Goal: Transaction & Acquisition: Purchase product/service

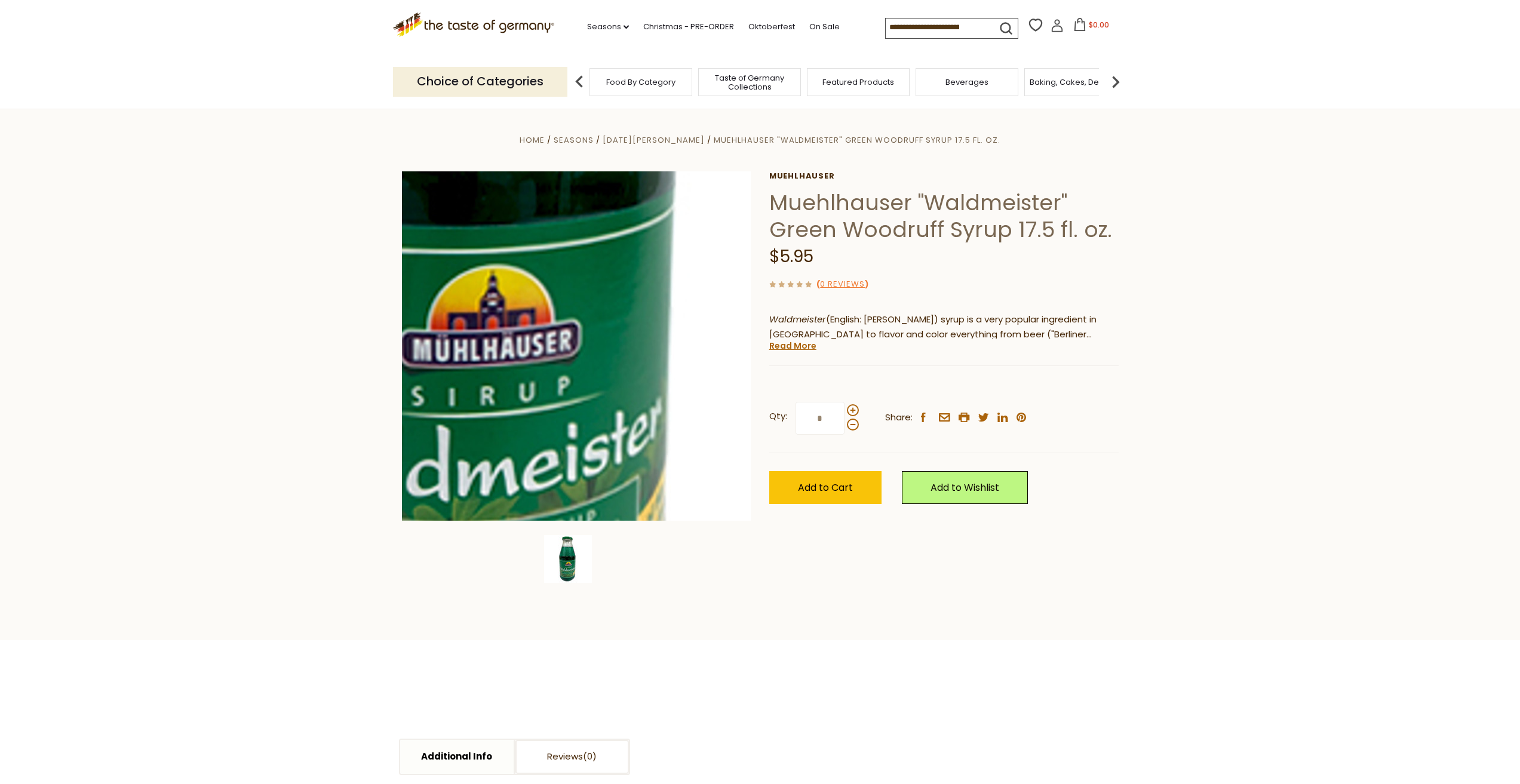
click at [615, 410] on img at bounding box center [577, 346] width 349 height 349
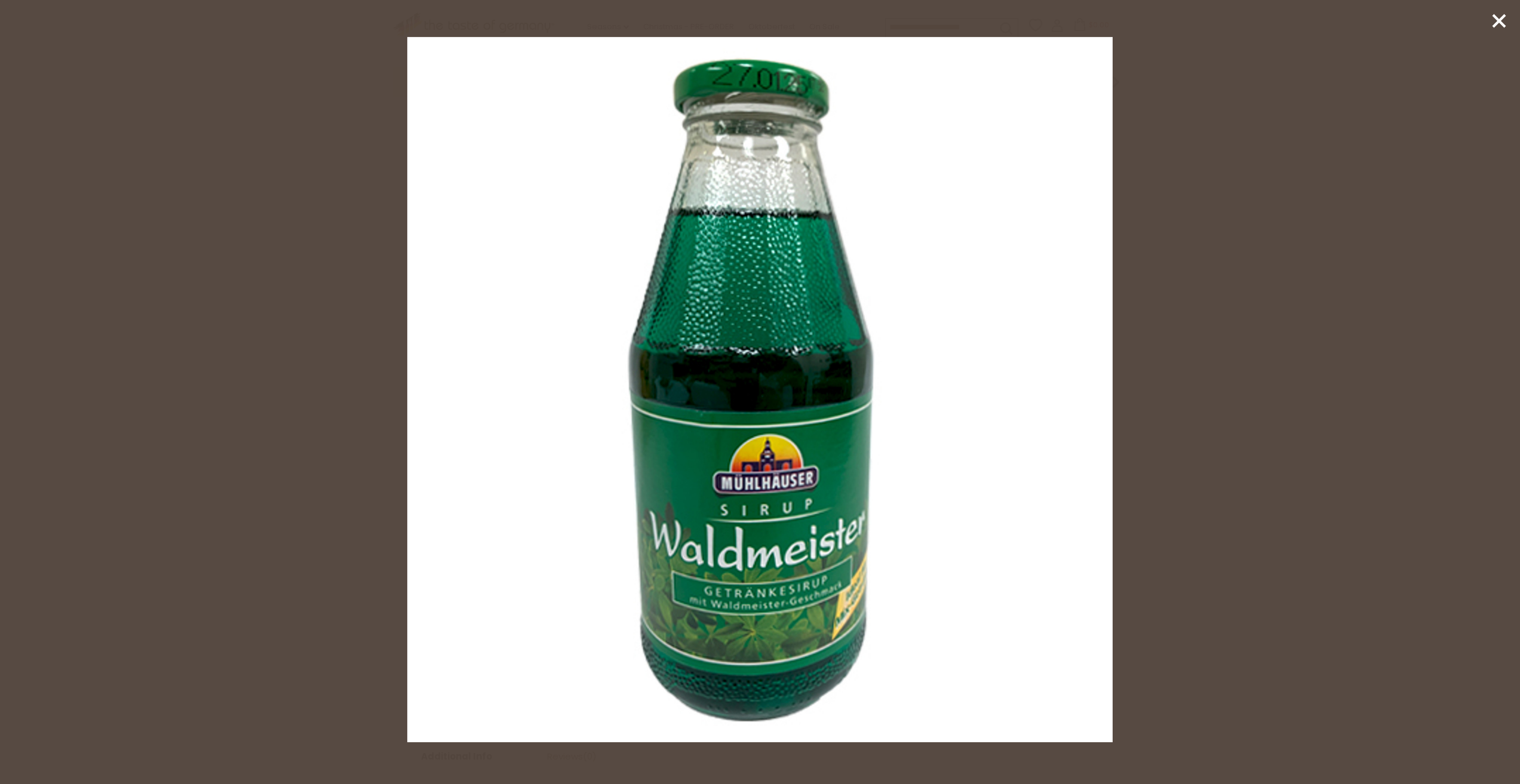
click at [785, 507] on img at bounding box center [760, 390] width 706 height 706
click at [1148, 395] on div at bounding box center [760, 392] width 1520 height 784
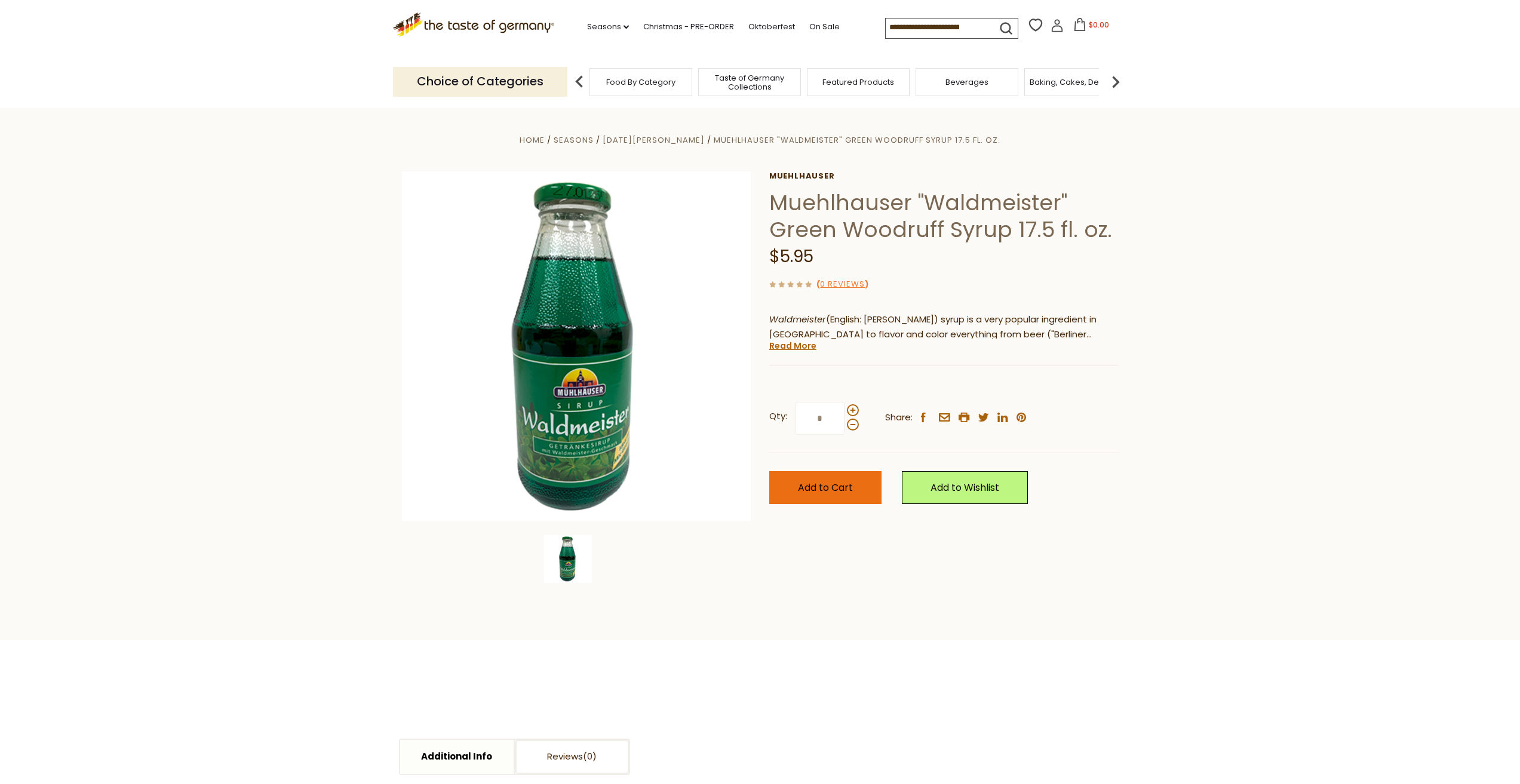
click at [845, 489] on span "Add to Cart" at bounding box center [825, 487] width 55 height 13
click at [1096, 28] on span "$5.95" at bounding box center [1098, 25] width 20 height 10
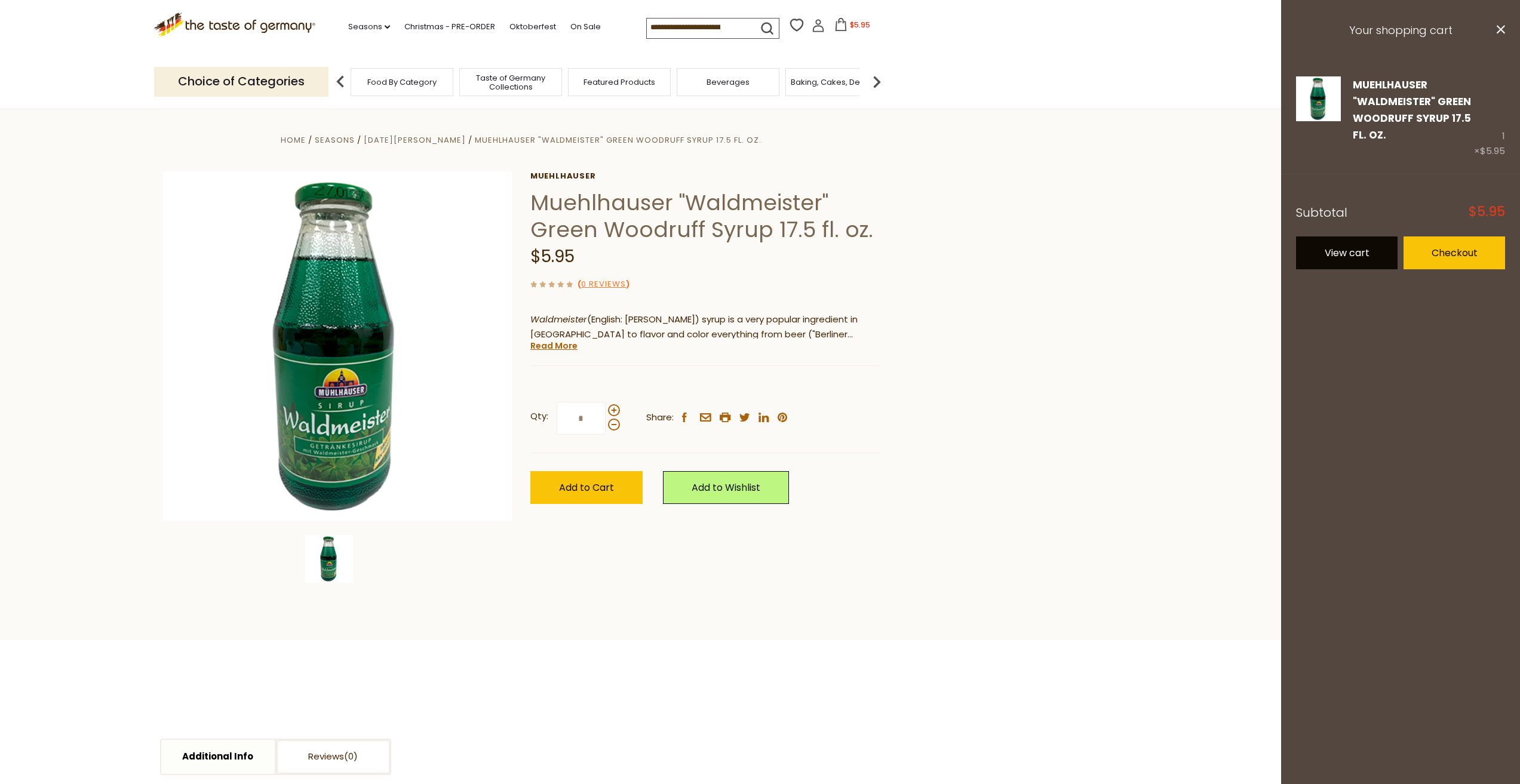
click at [1355, 246] on link "View cart" at bounding box center [1347, 253] width 101 height 33
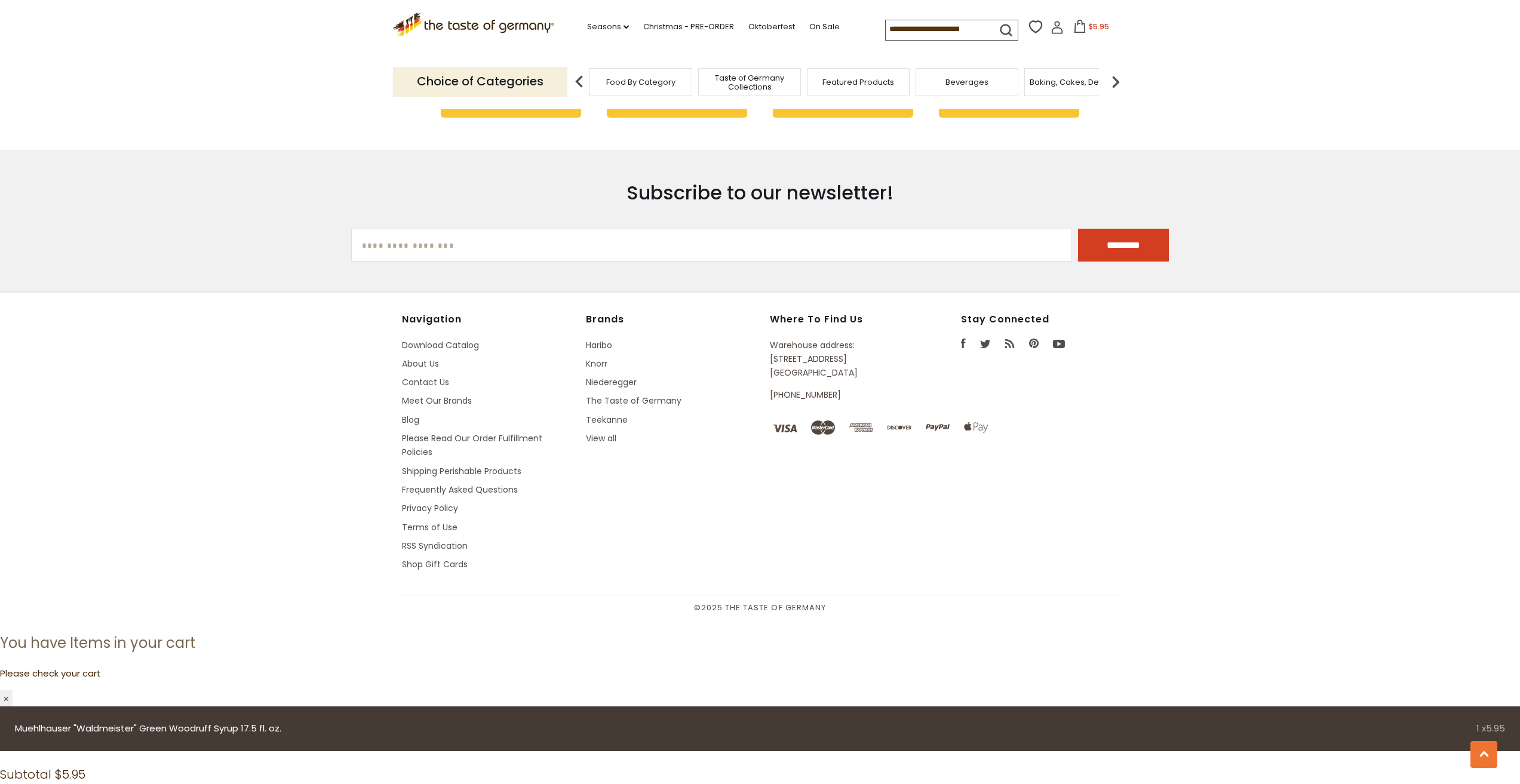
scroll to position [1061, 0]
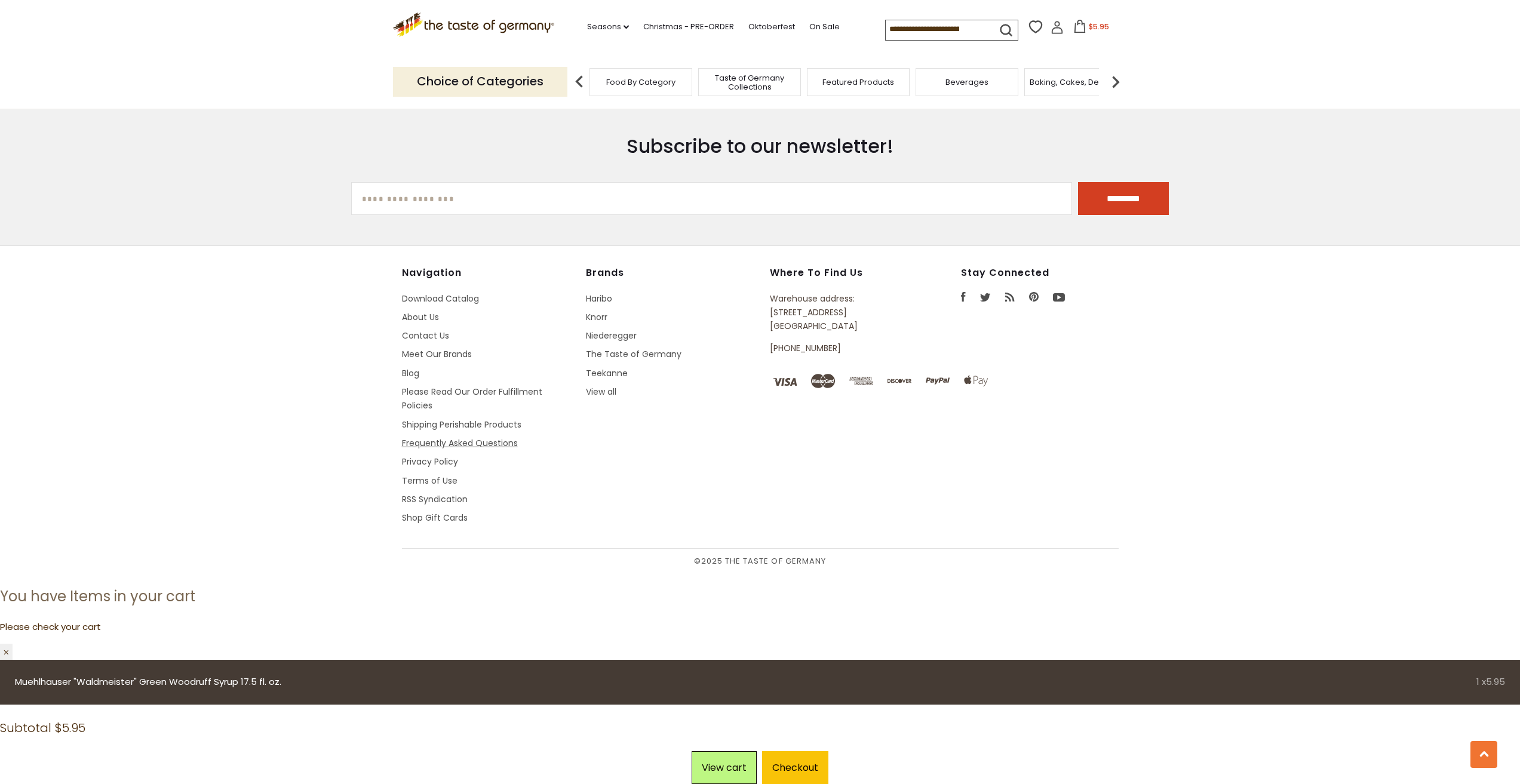
click at [447, 445] on link "Frequently Asked Questions" at bounding box center [460, 443] width 116 height 12
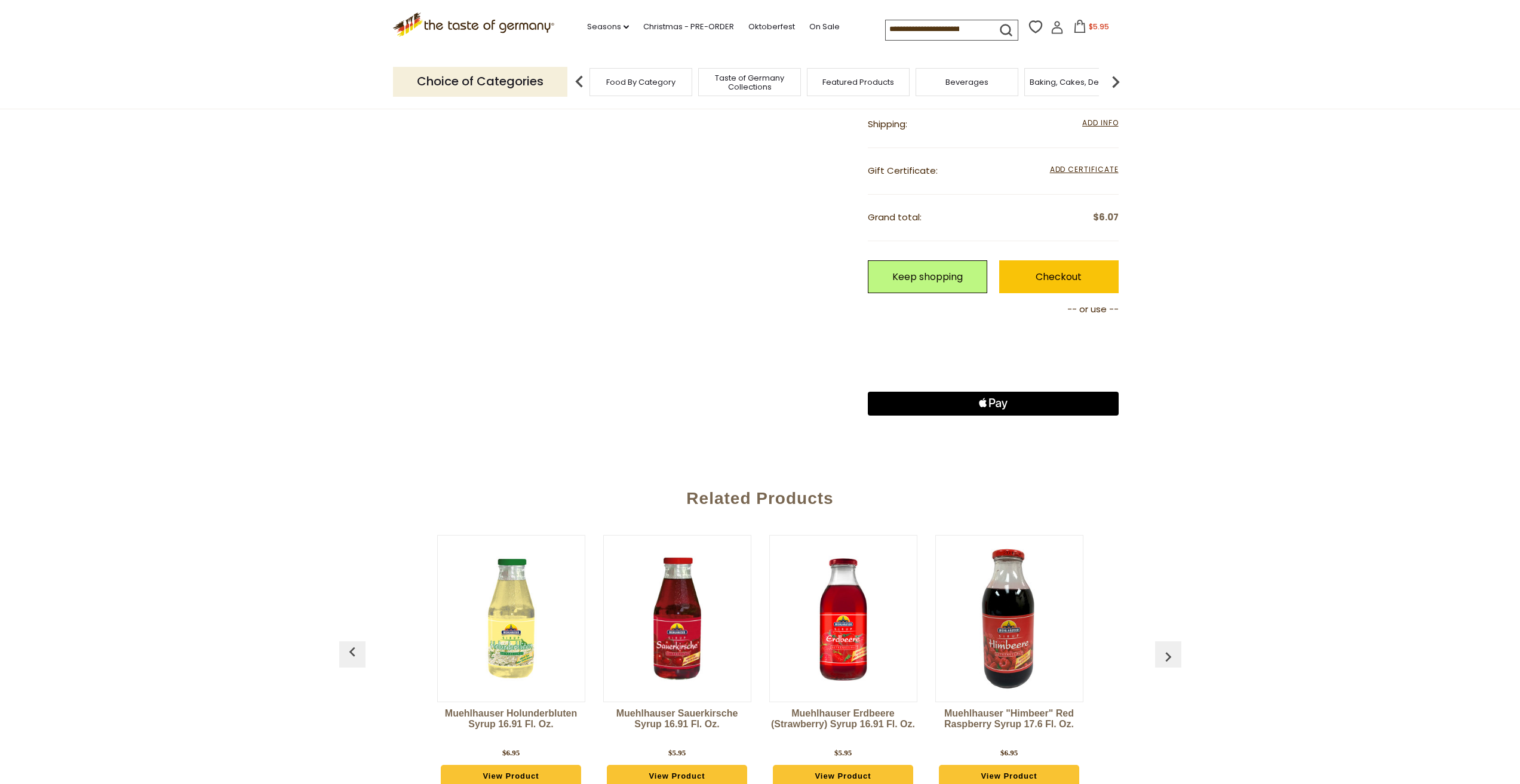
scroll to position [477, 0]
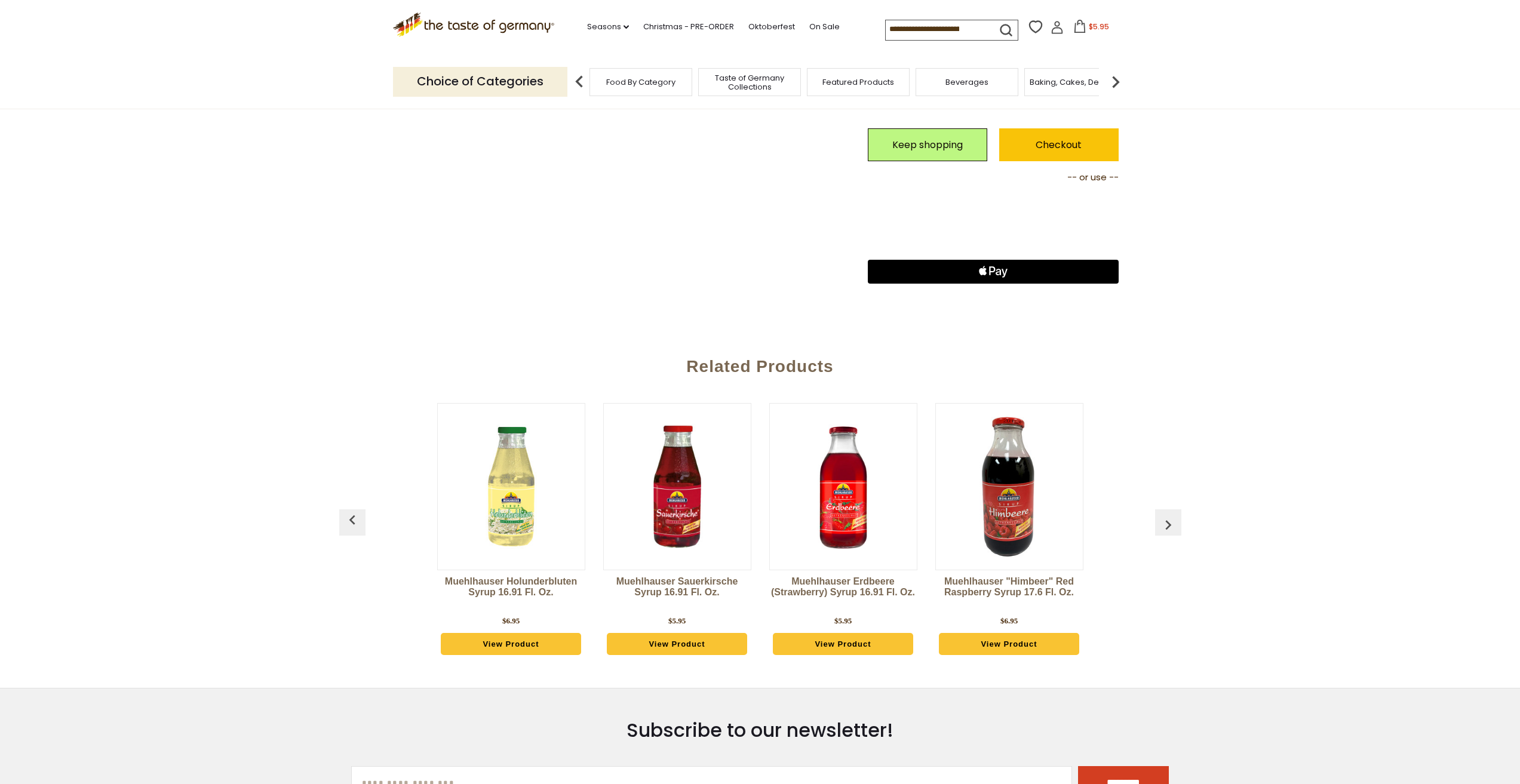
click at [519, 514] on img at bounding box center [511, 486] width 147 height 147
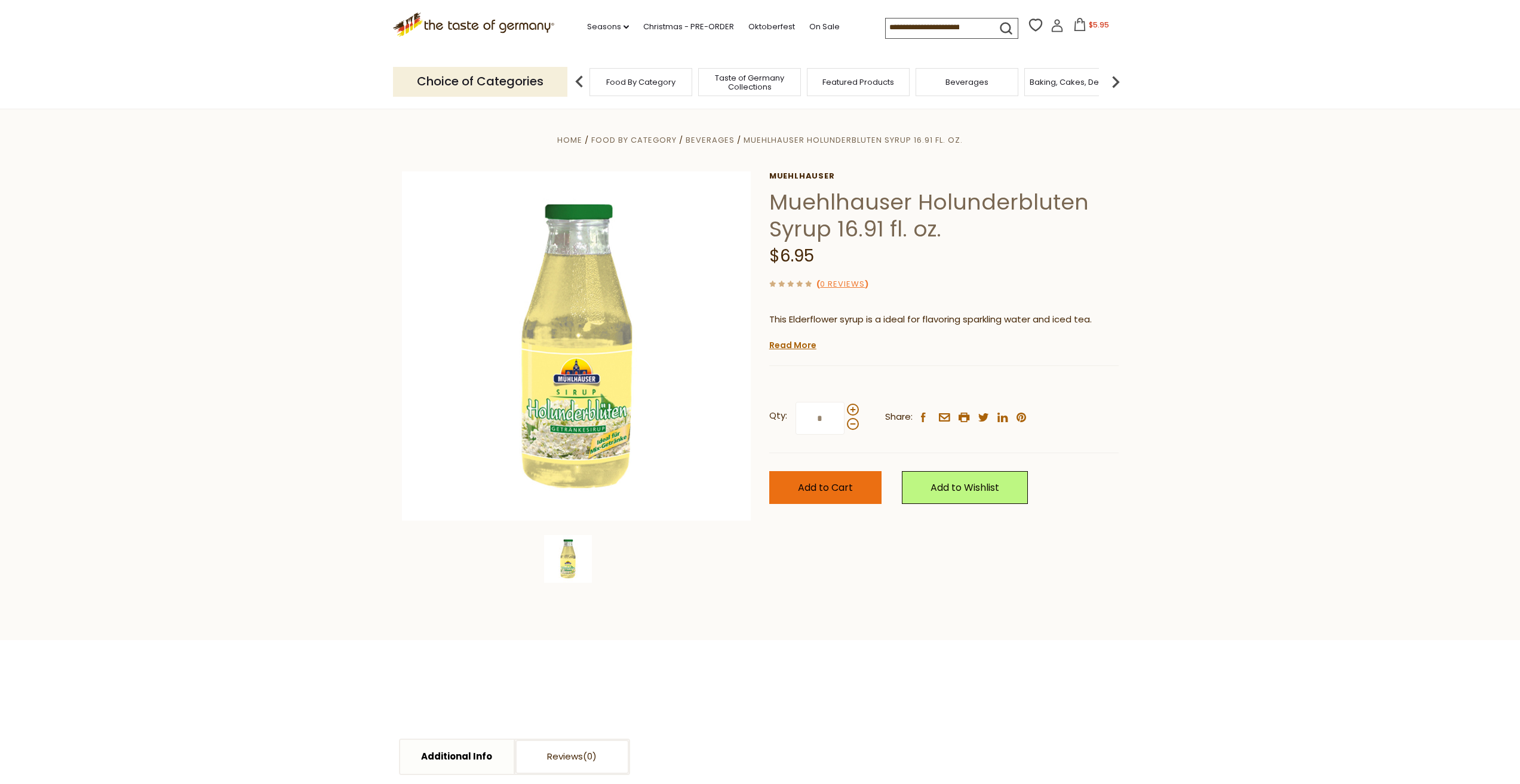
click at [839, 495] on button "Add to Cart" at bounding box center [825, 488] width 112 height 33
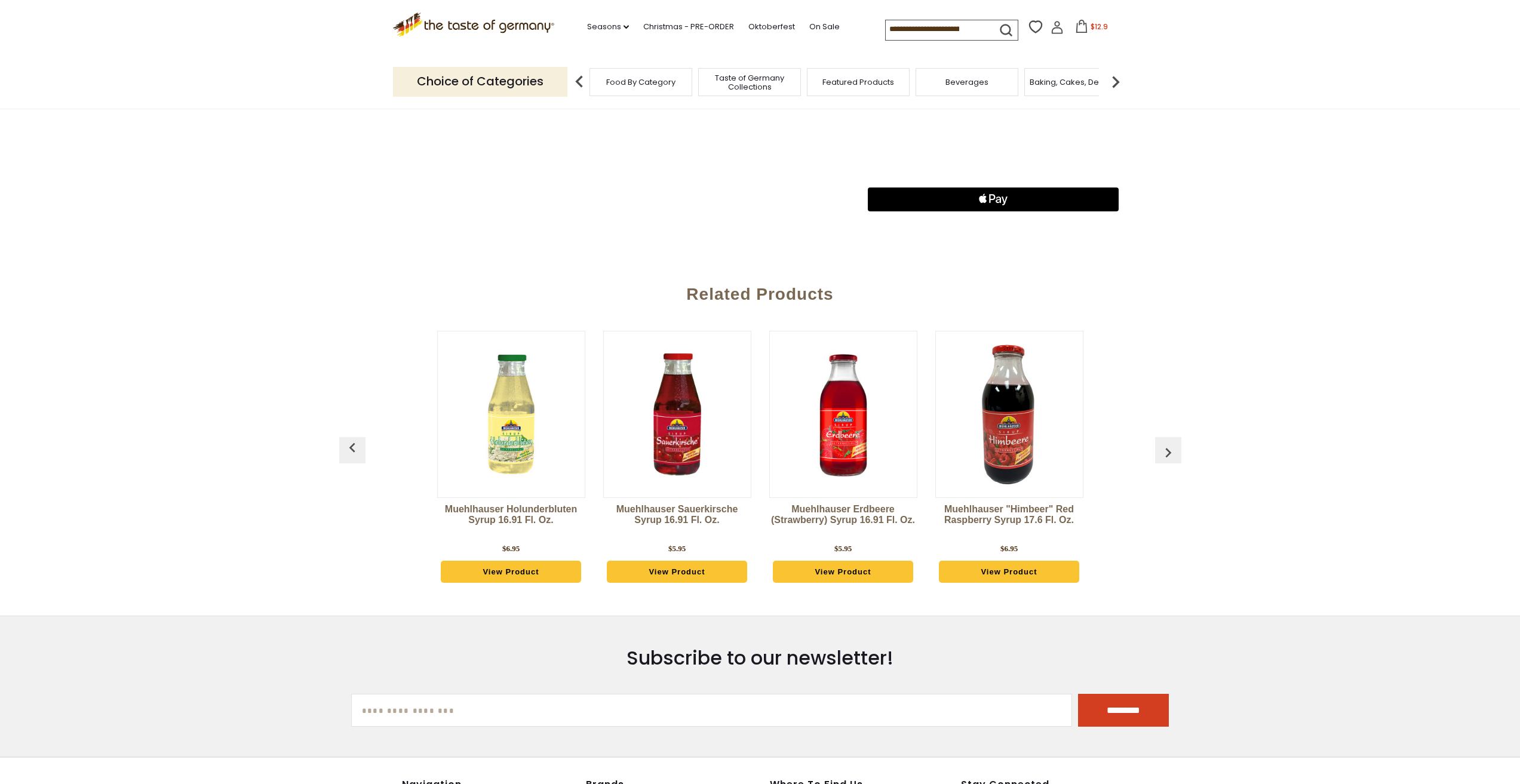
scroll to position [657, 0]
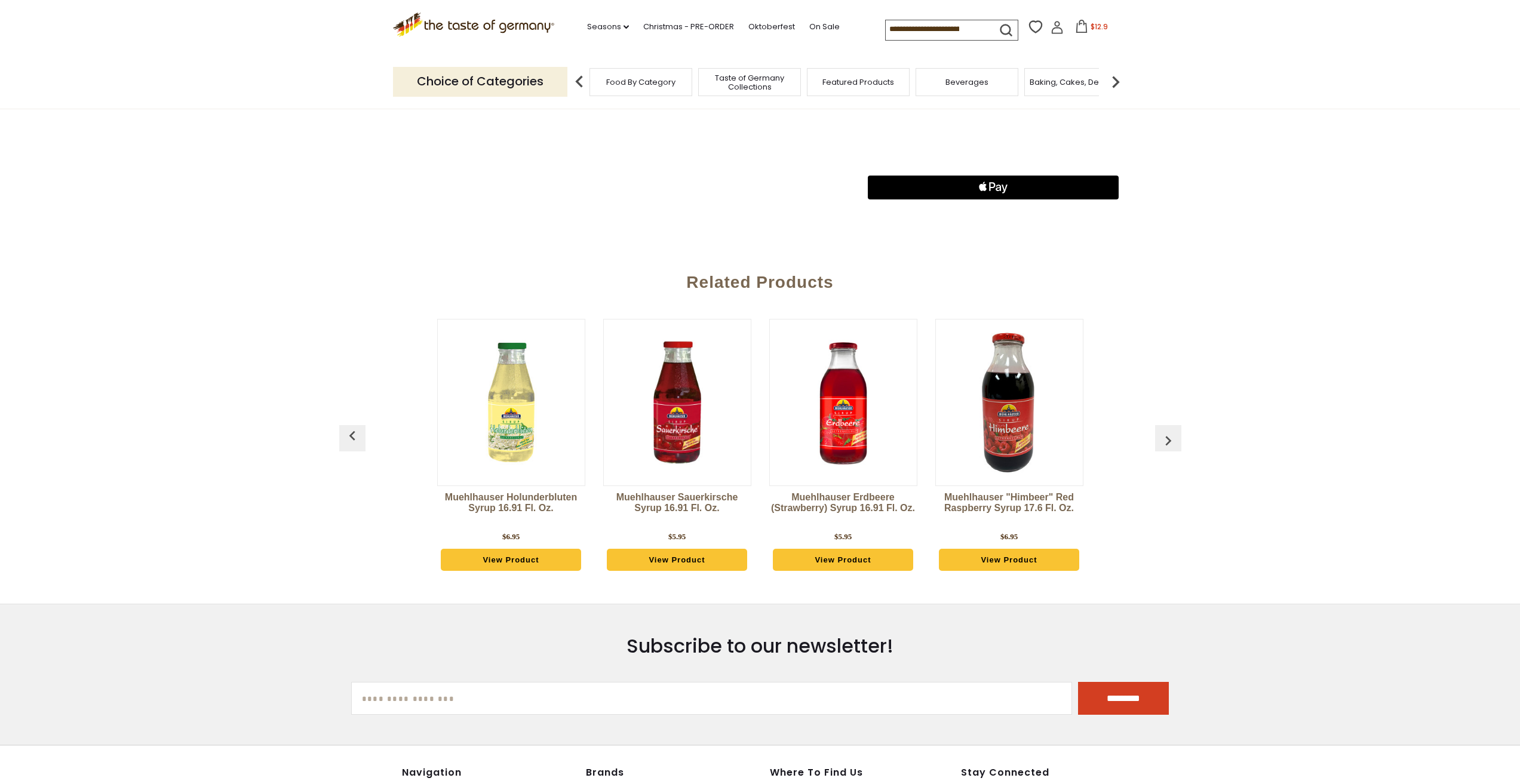
click at [684, 422] on img at bounding box center [677, 402] width 147 height 147
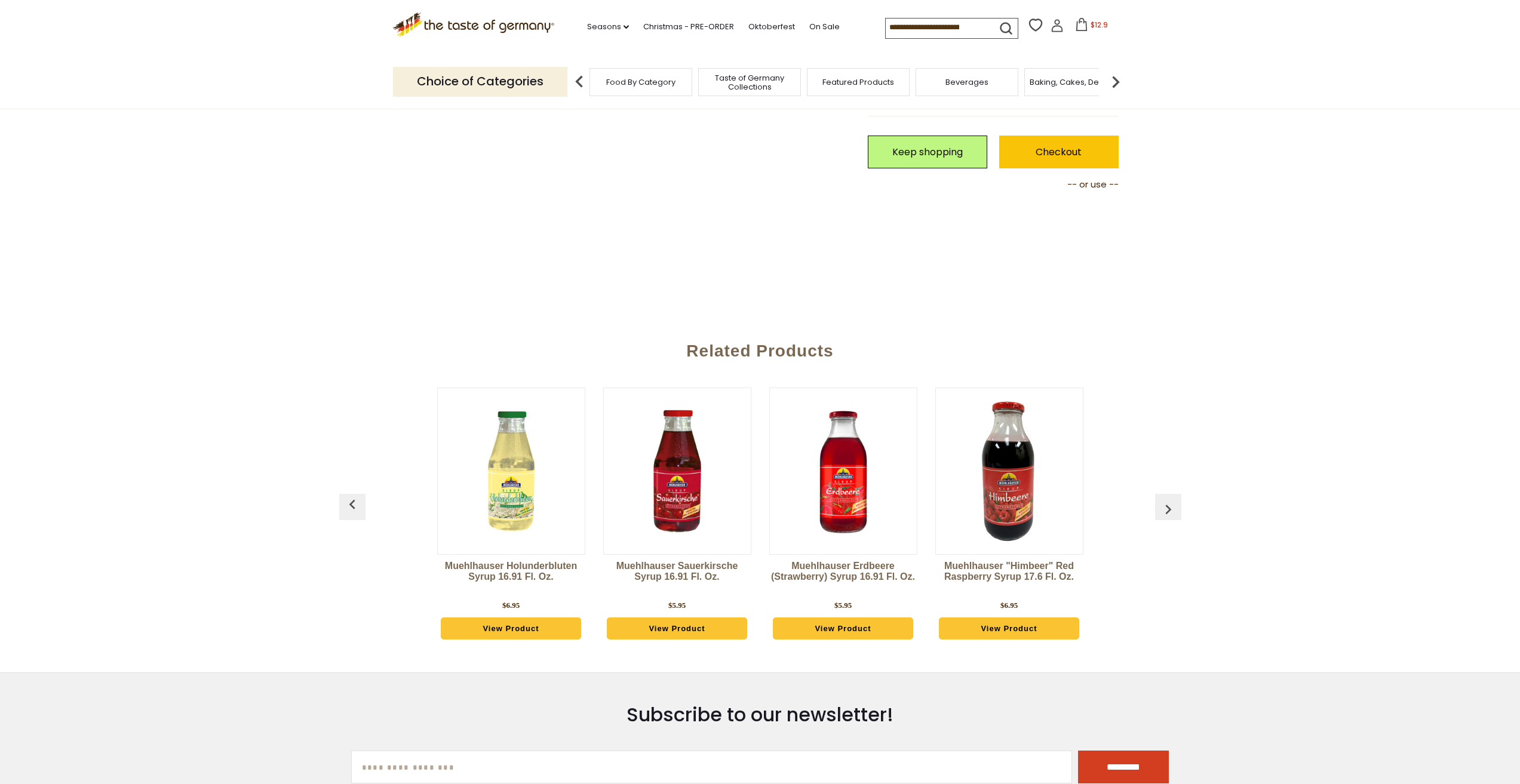
click at [846, 489] on img at bounding box center [843, 471] width 147 height 147
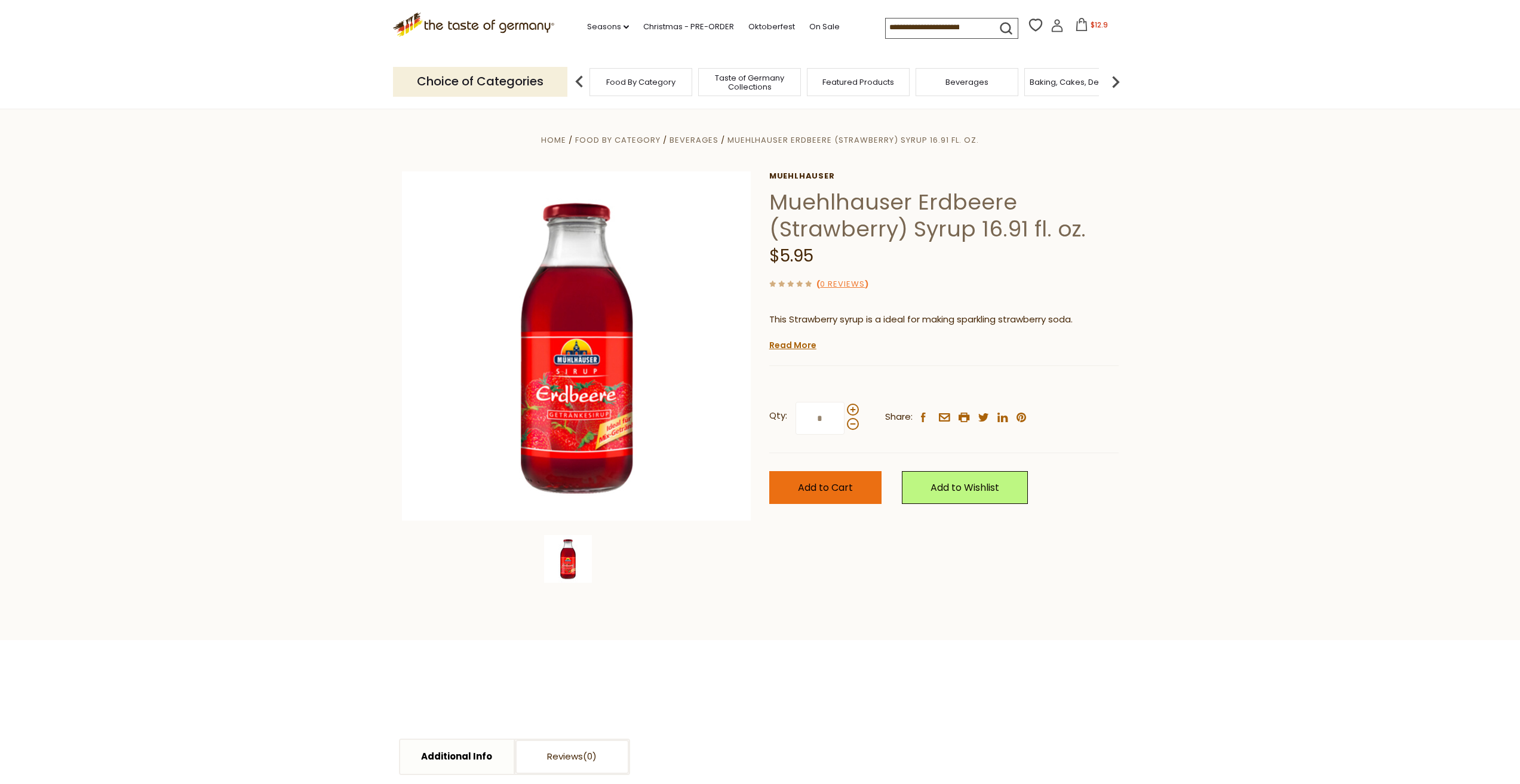
click at [814, 490] on span "Add to Cart" at bounding box center [825, 487] width 55 height 13
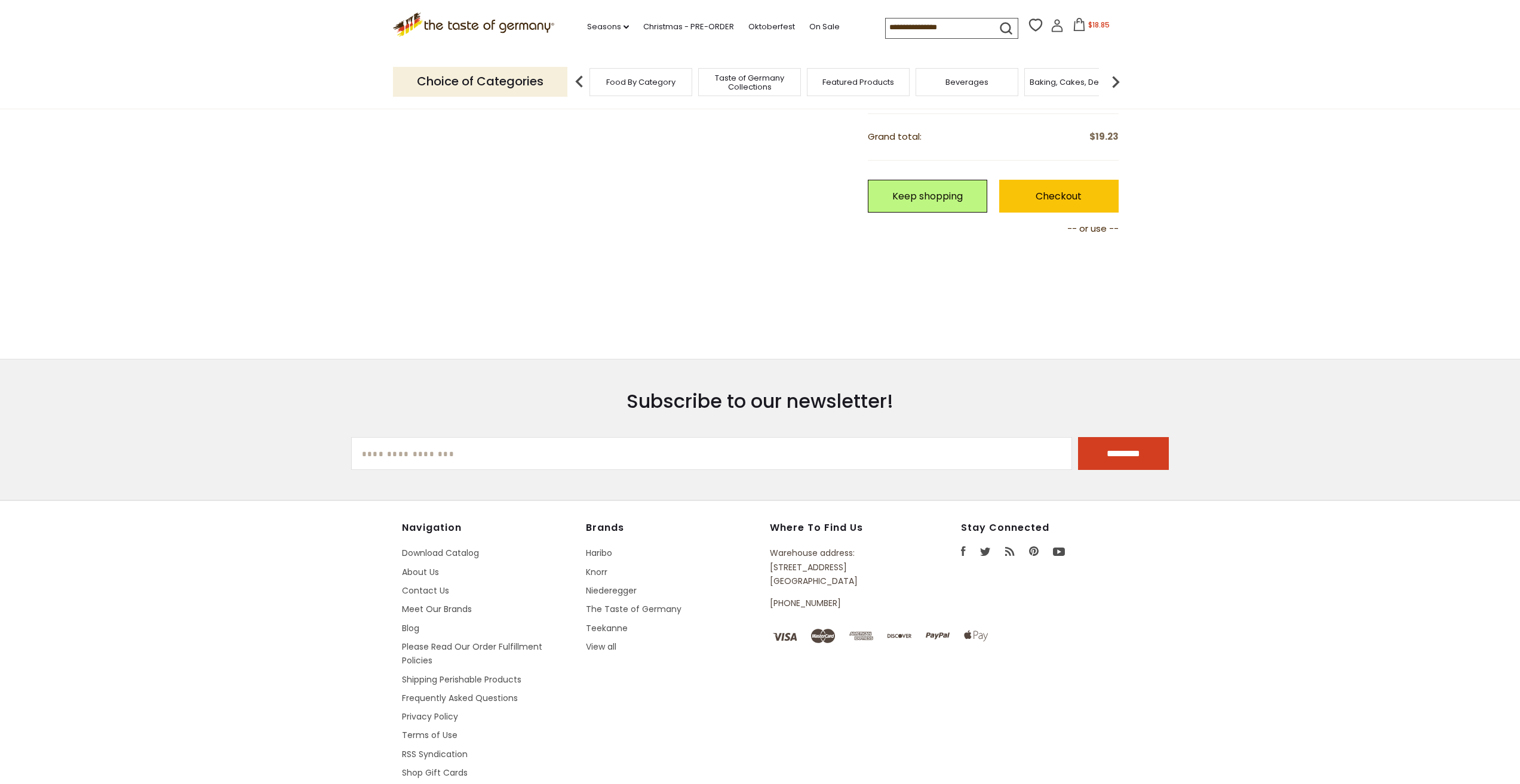
scroll to position [565, 0]
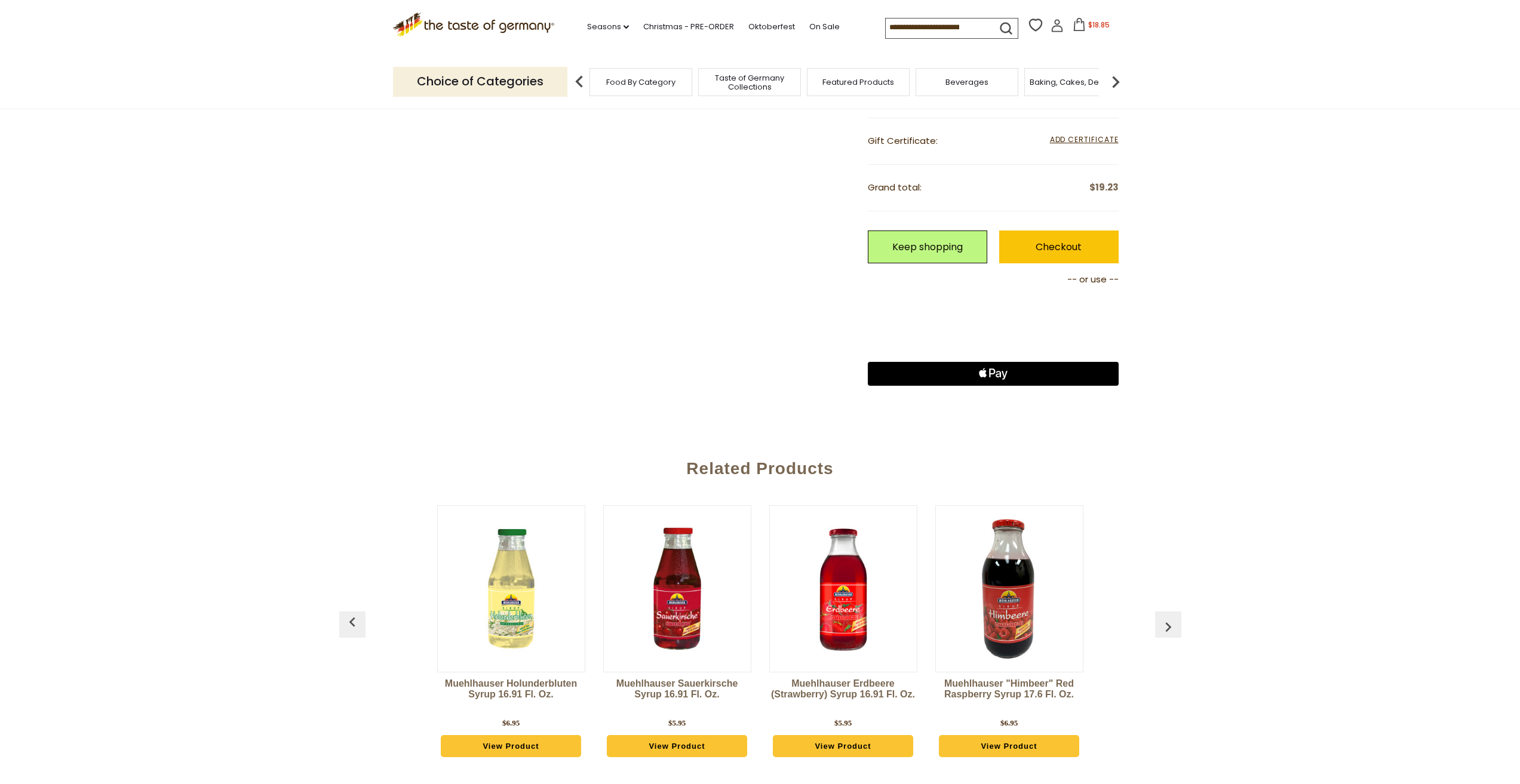
click at [1013, 597] on img at bounding box center [1009, 589] width 147 height 147
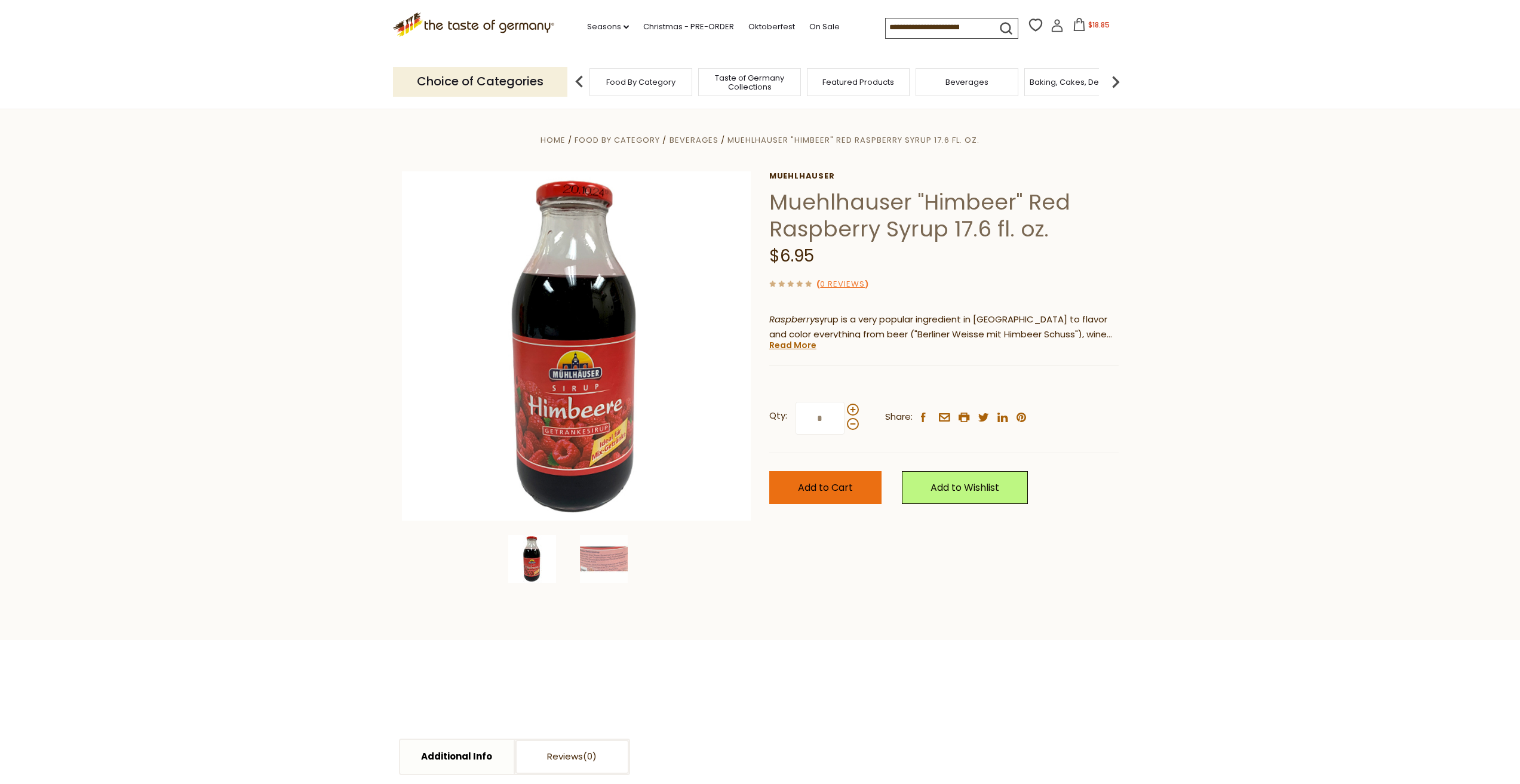
click at [810, 492] on span "Add to Cart" at bounding box center [825, 487] width 55 height 13
click at [1095, 24] on span "$25.8" at bounding box center [1099, 25] width 19 height 10
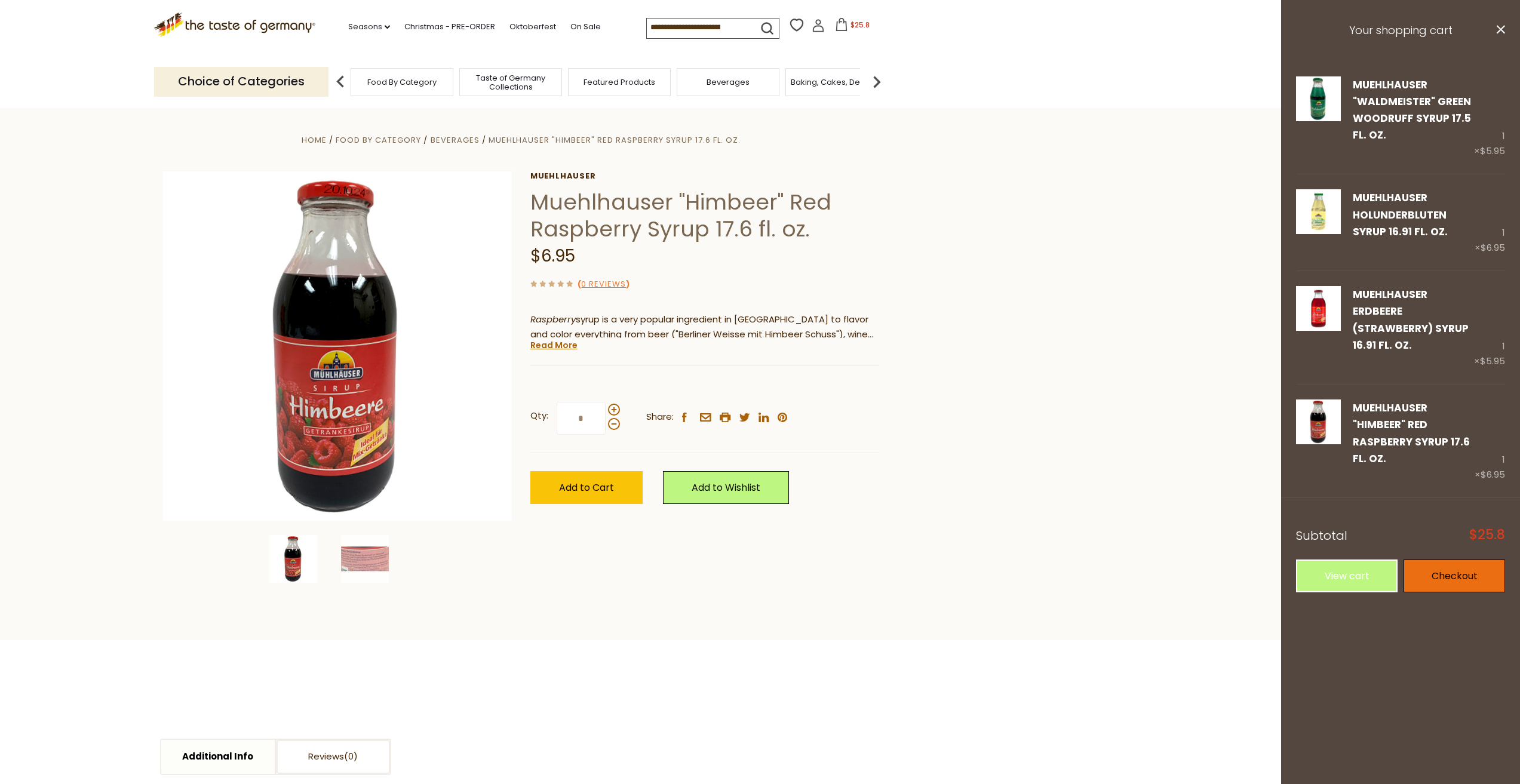
click at [1442, 559] on link "Checkout" at bounding box center [1454, 576] width 101 height 33
